Goal: Transaction & Acquisition: Register for event/course

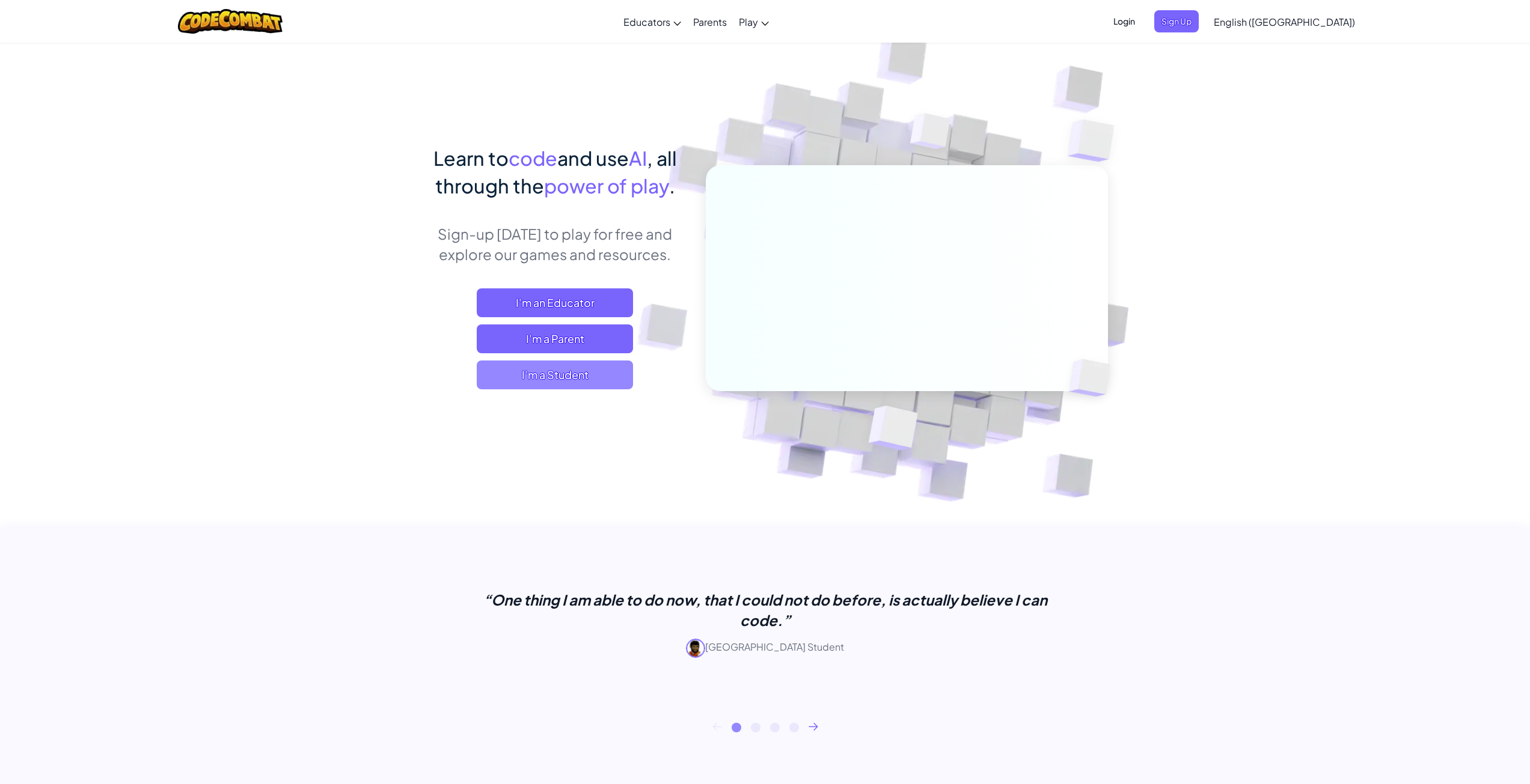
click at [579, 366] on span "I'm a Student" at bounding box center [555, 375] width 157 height 28
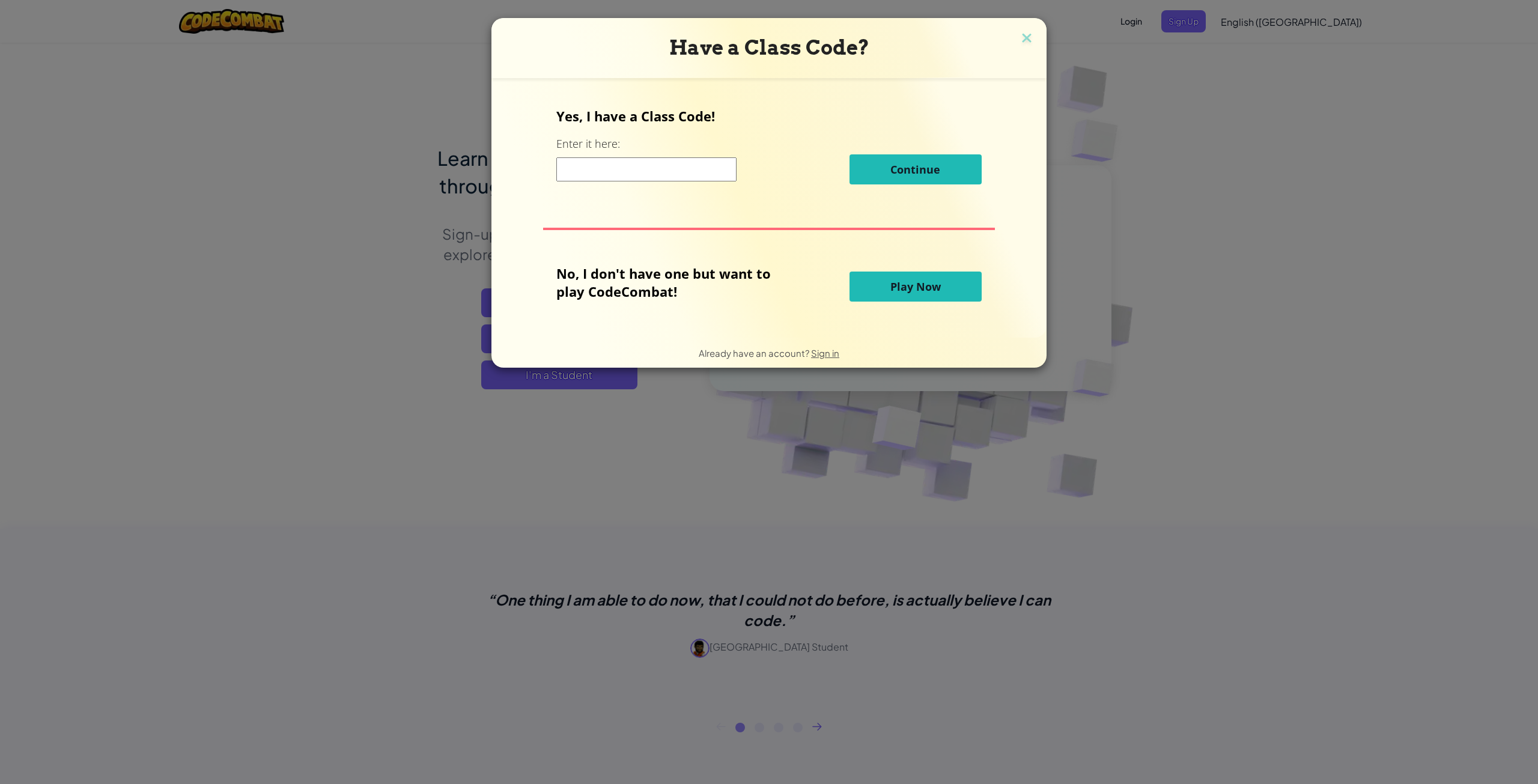
drag, startPoint x: 692, startPoint y: 172, endPoint x: 700, endPoint y: 126, distance: 46.7
click at [691, 164] on input at bounding box center [646, 169] width 180 height 24
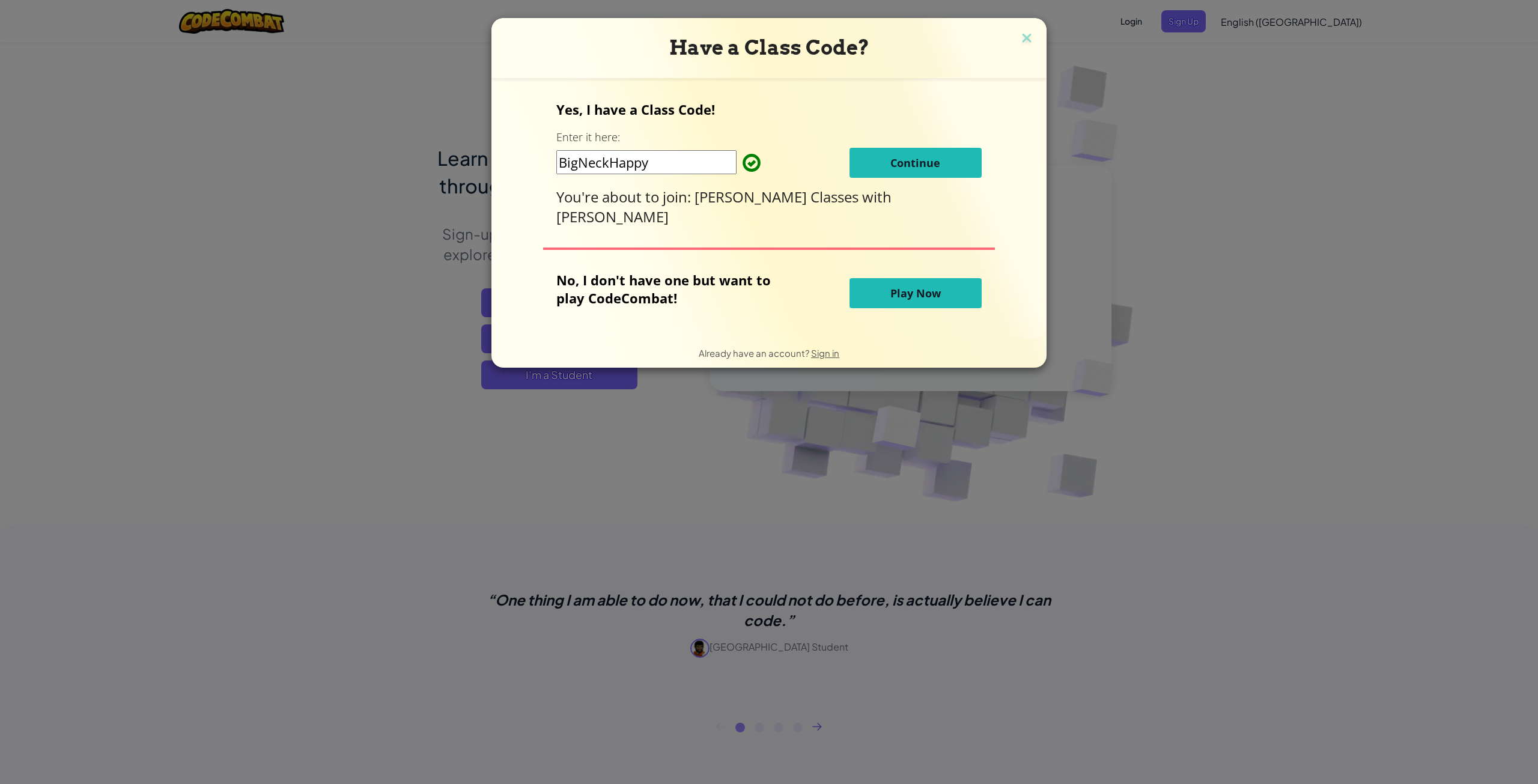
type input "BigNeckHappy"
click at [929, 164] on span "Continue" at bounding box center [915, 163] width 50 height 14
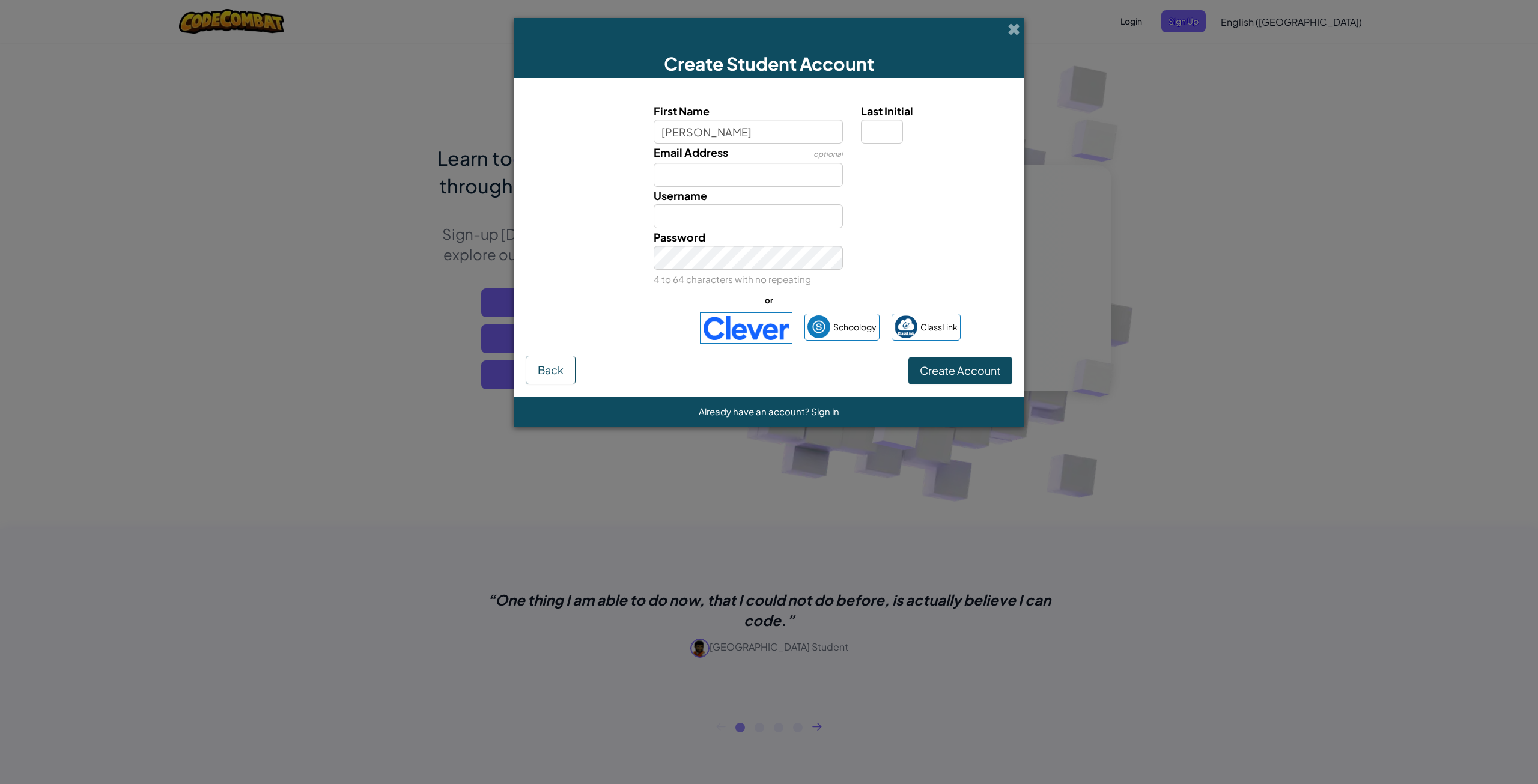
type input "[PERSON_NAME]"
click at [727, 177] on input "Email Address" at bounding box center [748, 175] width 190 height 24
click at [830, 411] on span "Sign in" at bounding box center [825, 411] width 28 height 11
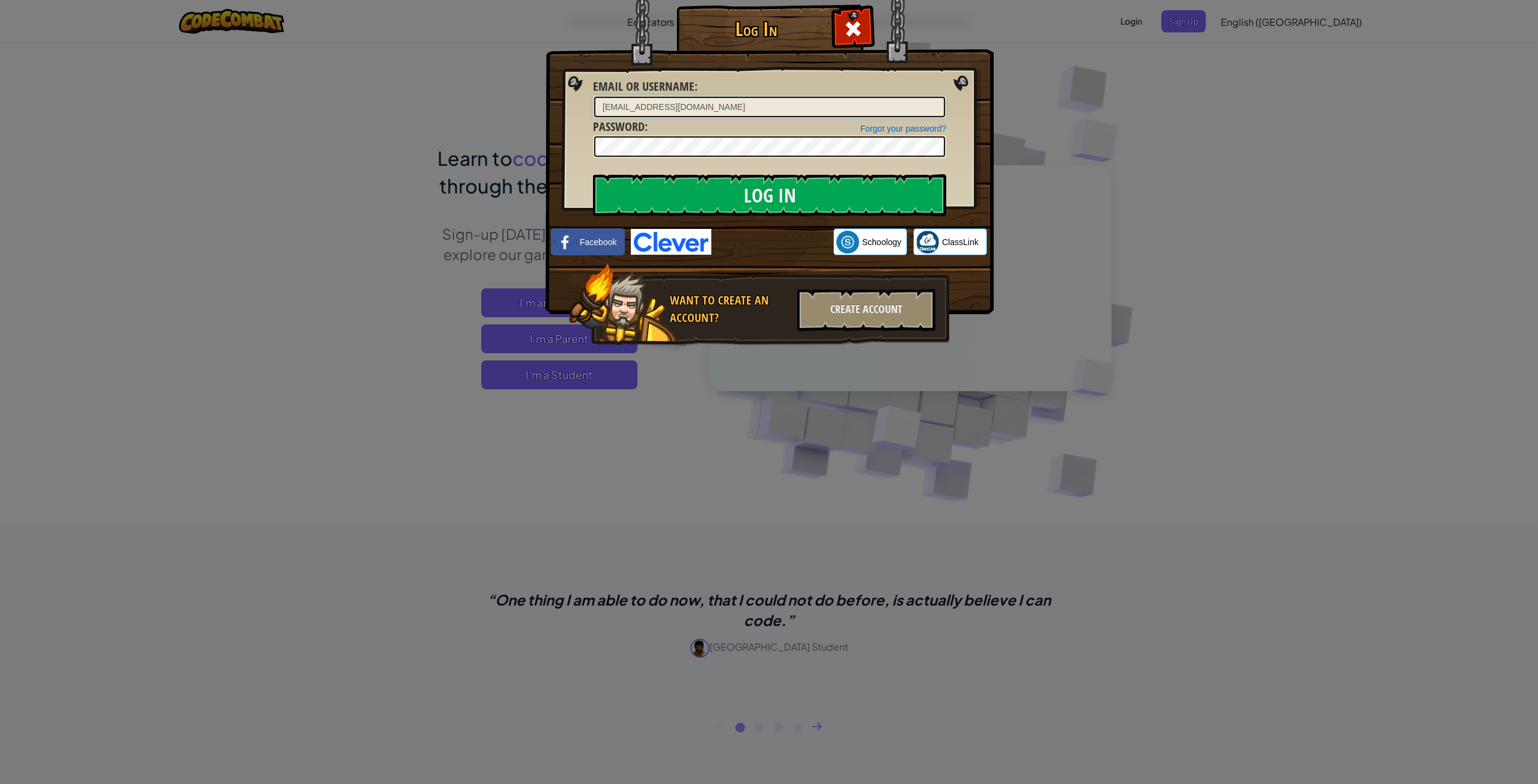
type input "[EMAIL_ADDRESS][DOMAIN_NAME]"
click at [593, 174] on input "Log In" at bounding box center [769, 194] width 353 height 42
